Goal: Information Seeking & Learning: Learn about a topic

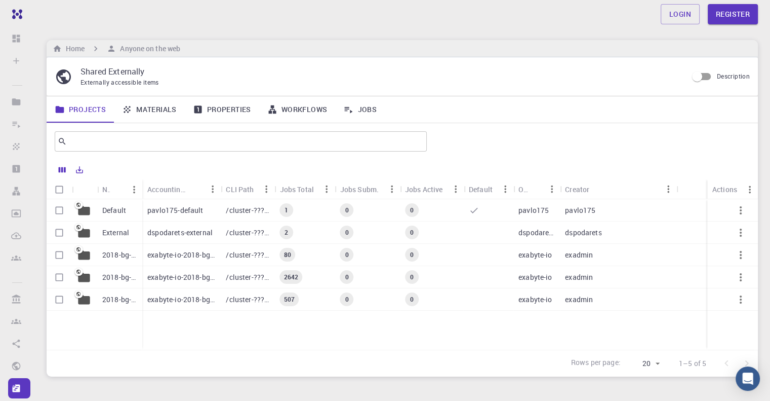
click at [176, 208] on p "pavlo175-default" at bounding box center [175, 210] width 56 height 10
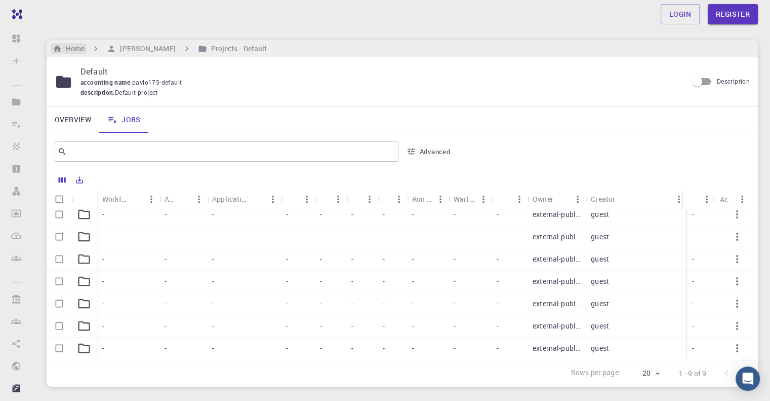
click at [74, 50] on h6 "Home" at bounding box center [73, 48] width 23 height 11
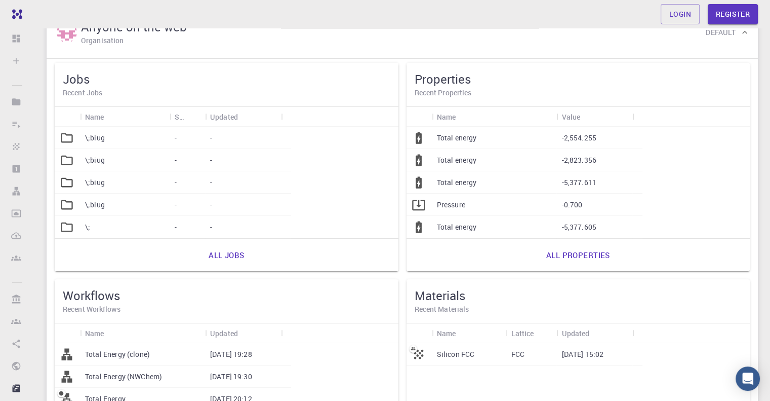
scroll to position [92, 0]
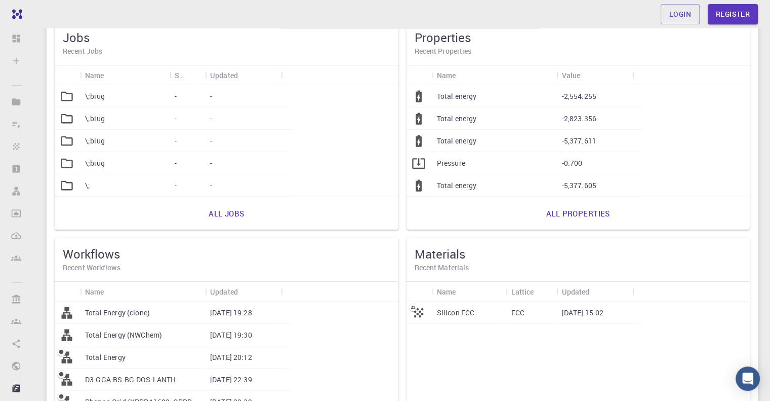
click at [432, 316] on div "Silicon FCC" at bounding box center [469, 312] width 74 height 22
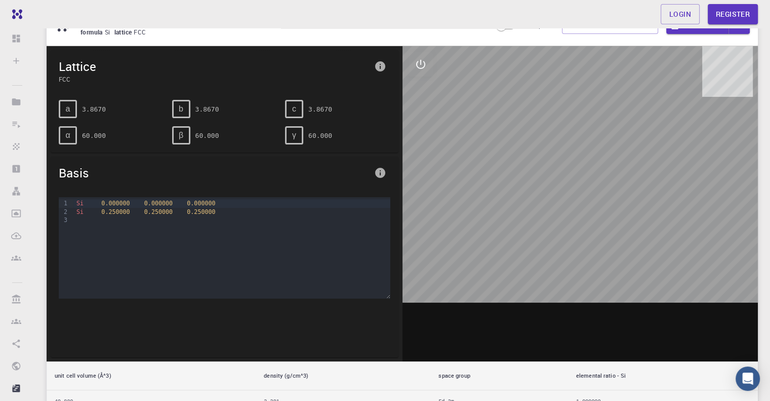
scroll to position [51, 0]
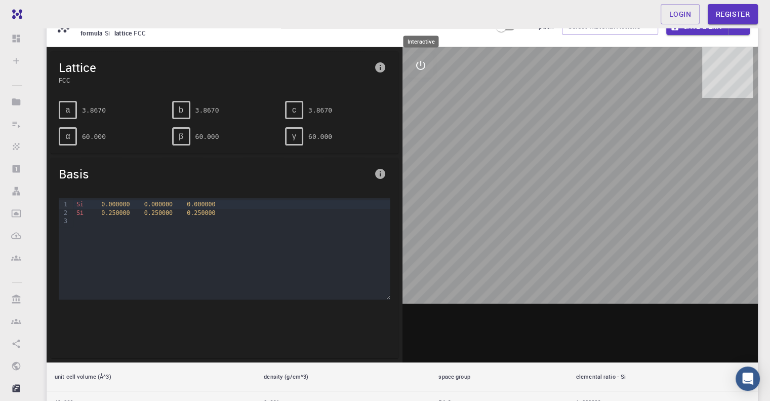
click at [418, 65] on icon "interactive" at bounding box center [421, 65] width 12 height 12
